Goal: Task Accomplishment & Management: Complete application form

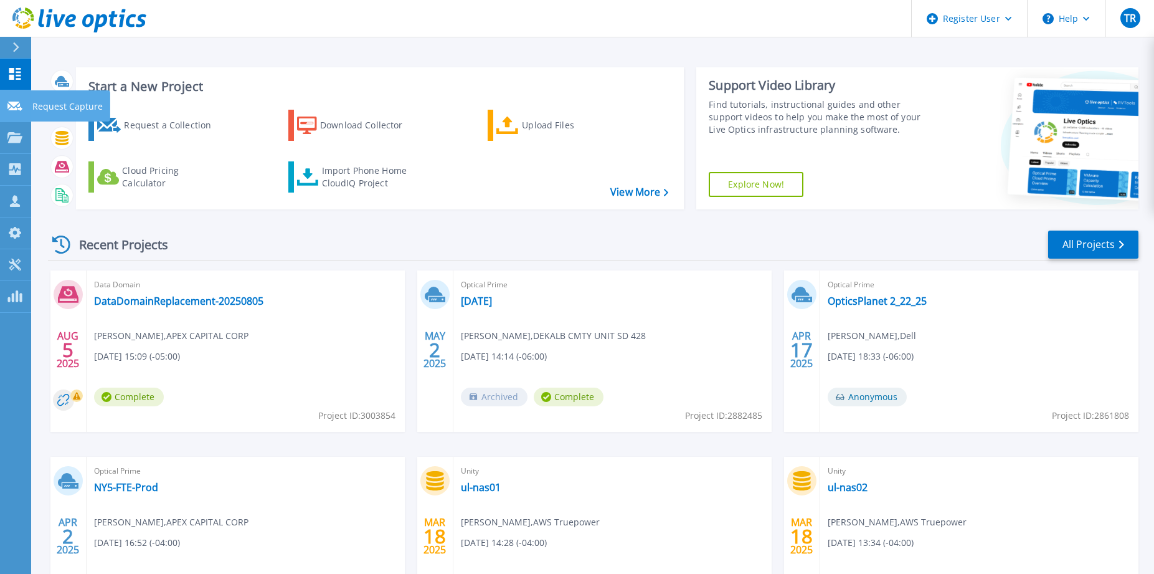
click at [17, 105] on icon at bounding box center [14, 106] width 15 height 9
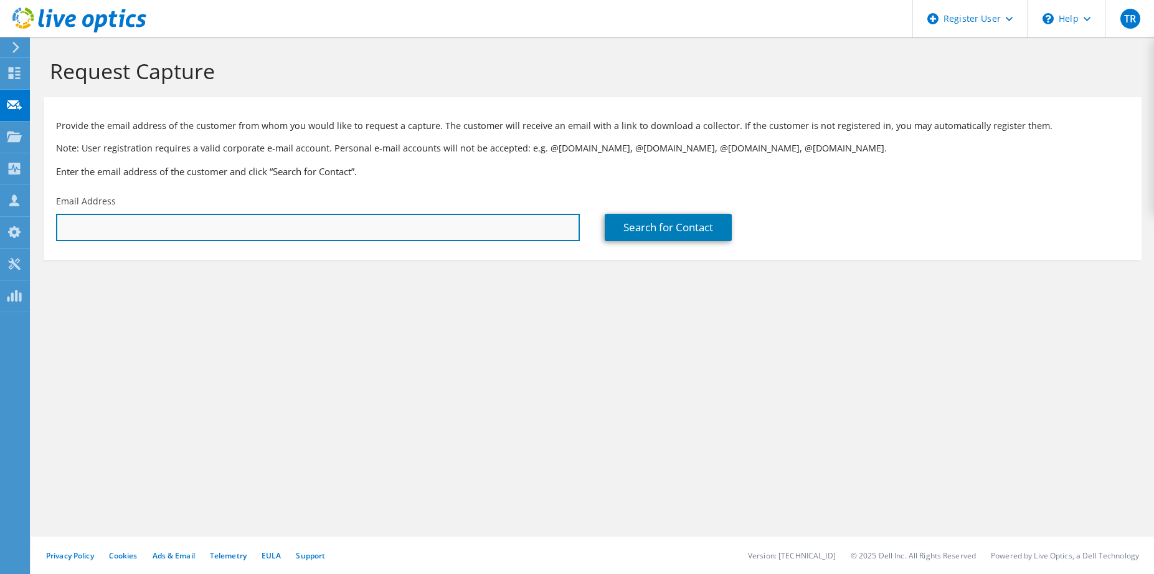
click at [115, 224] on input "text" at bounding box center [318, 227] width 524 height 27
paste input "[PERSON_NAME][EMAIL_ADDRESS][PERSON_NAME][PERSON_NAME][DOMAIN_NAME]"
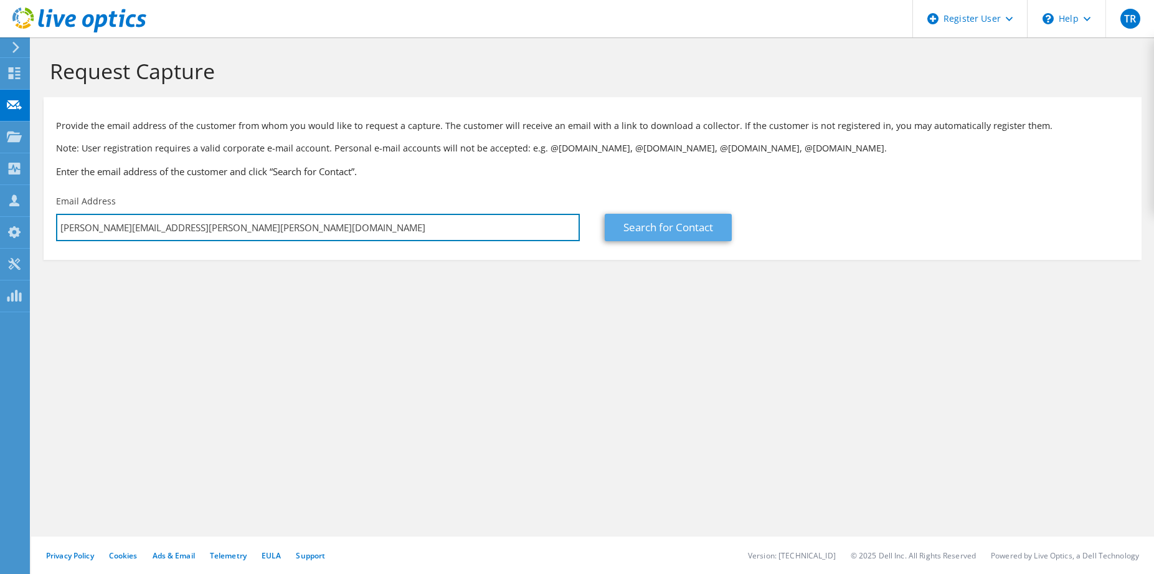
type input "[PERSON_NAME][EMAIL_ADDRESS][PERSON_NAME][PERSON_NAME][DOMAIN_NAME]"
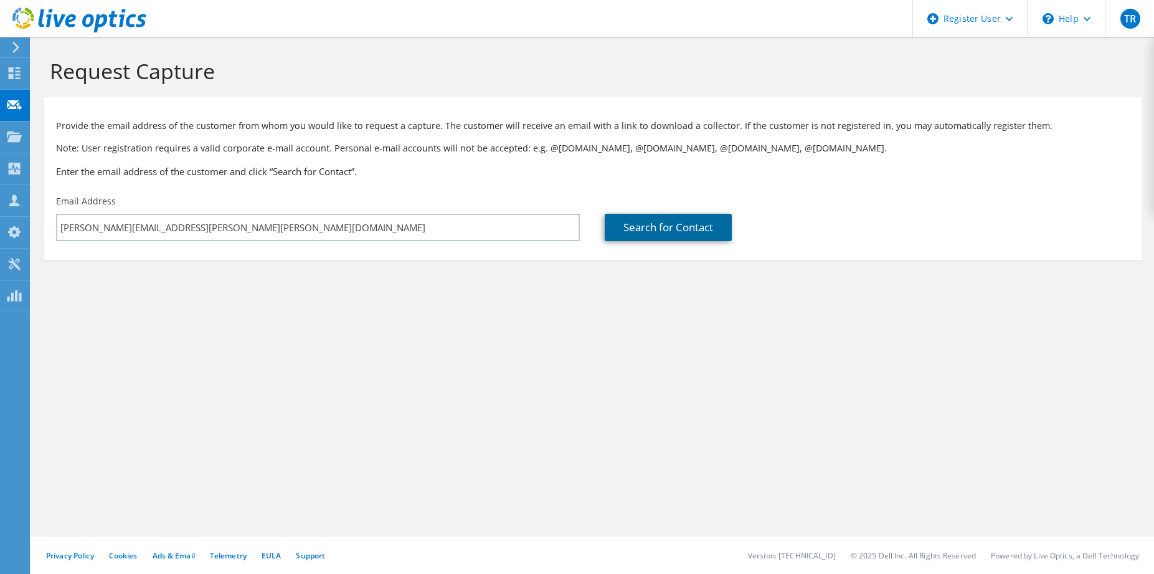
click at [673, 226] on link "Search for Contact" at bounding box center [668, 227] width 127 height 27
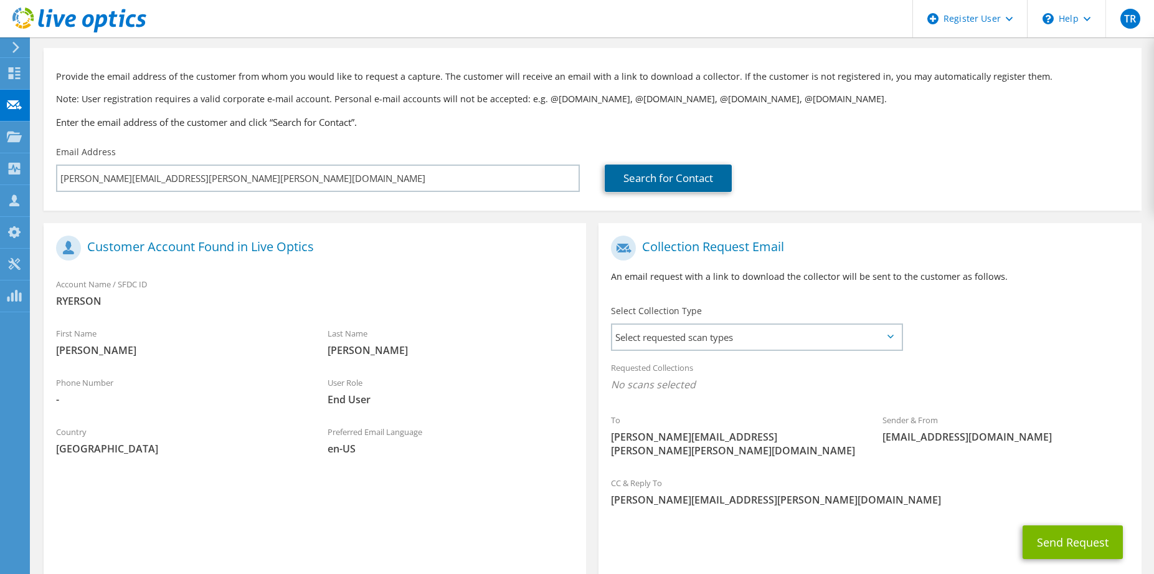
scroll to position [108, 0]
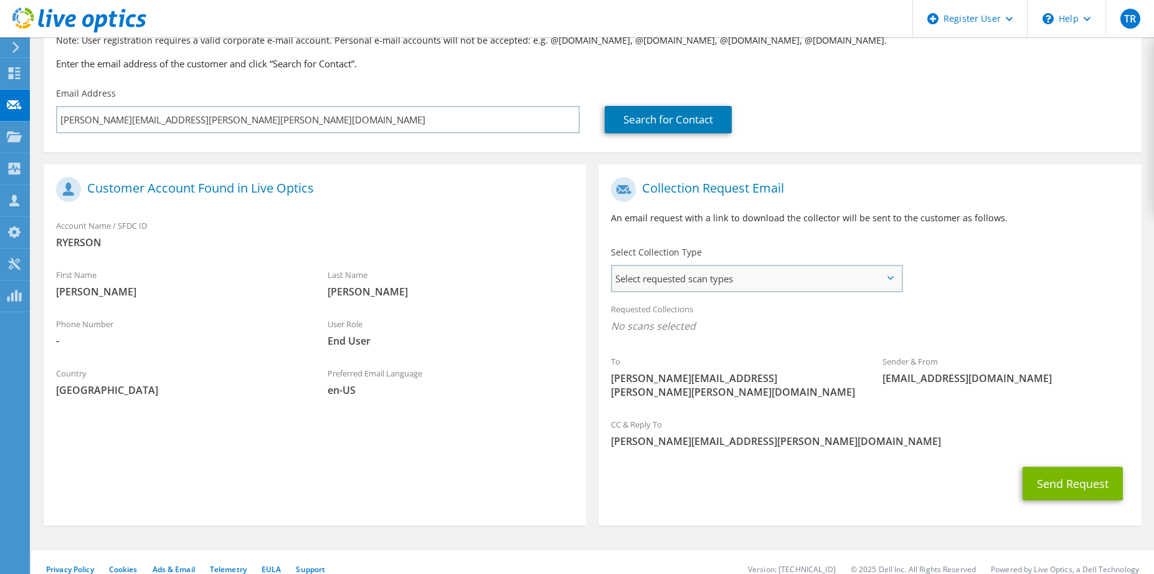
click at [888, 283] on span "Select requested scan types" at bounding box center [756, 278] width 289 height 25
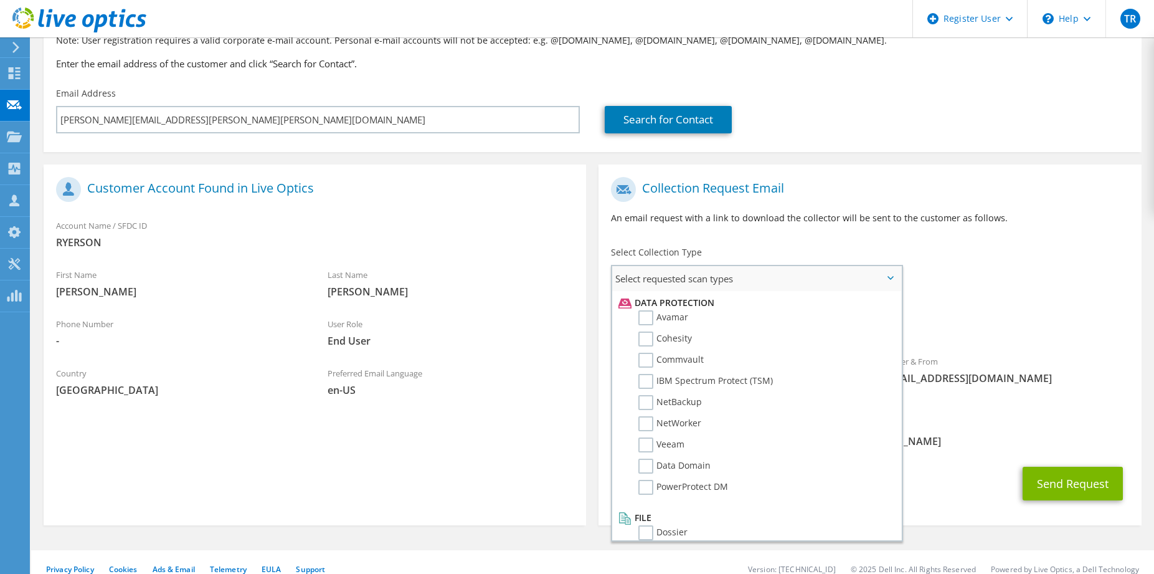
scroll to position [550, 0]
click at [651, 303] on label "Avamar" at bounding box center [663, 305] width 50 height 15
click at [0, 0] on input "Avamar" at bounding box center [0, 0] width 0 height 0
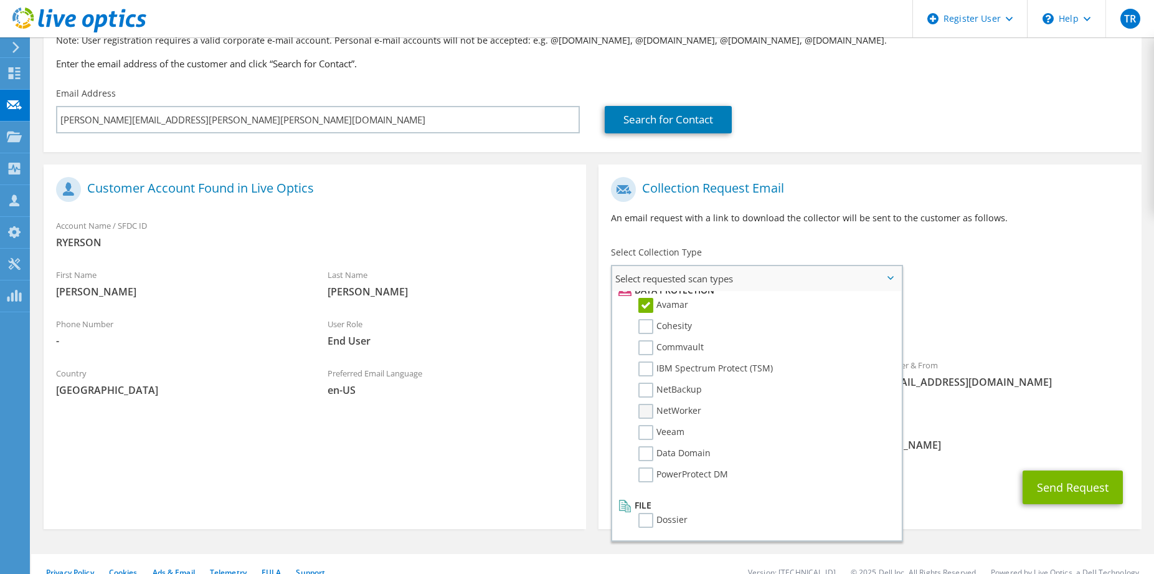
click at [652, 412] on label "NetWorker" at bounding box center [669, 411] width 63 height 15
click at [0, 0] on input "NetWorker" at bounding box center [0, 0] width 0 height 0
click at [655, 475] on label "PowerProtect DM" at bounding box center [683, 474] width 90 height 15
click at [0, 0] on input "PowerProtect DM" at bounding box center [0, 0] width 0 height 0
click at [1069, 474] on button "Send Request" at bounding box center [1073, 487] width 100 height 34
